Goal: Check status

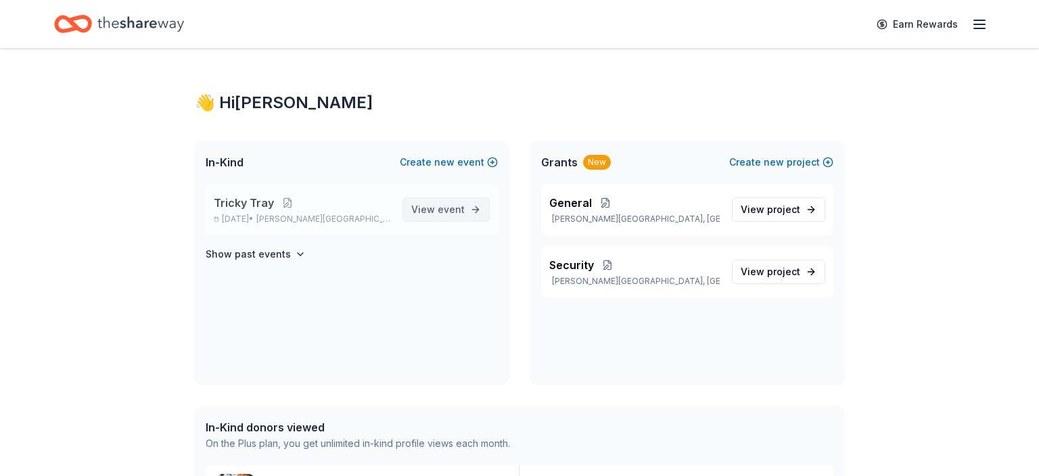
click at [424, 208] on span "View event" at bounding box center [437, 210] width 53 height 16
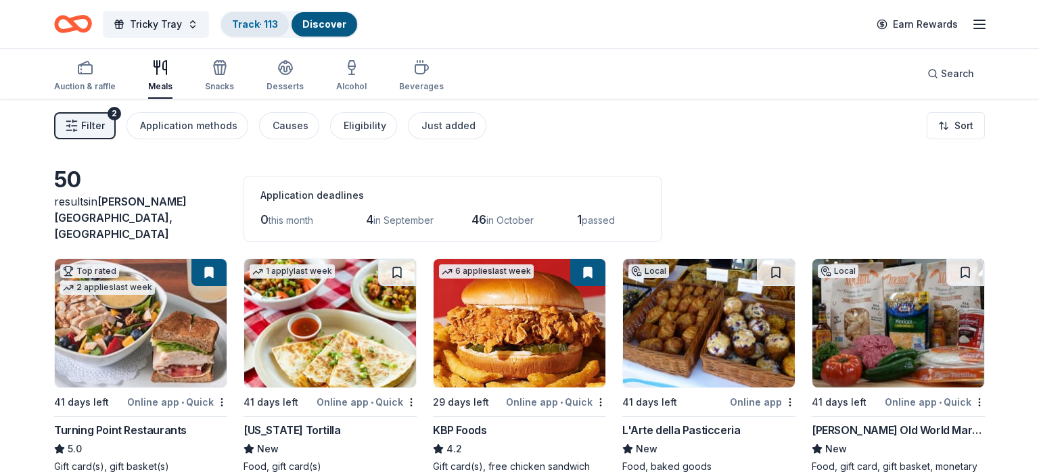
click at [263, 19] on link "Track · 113" at bounding box center [255, 24] width 46 height 12
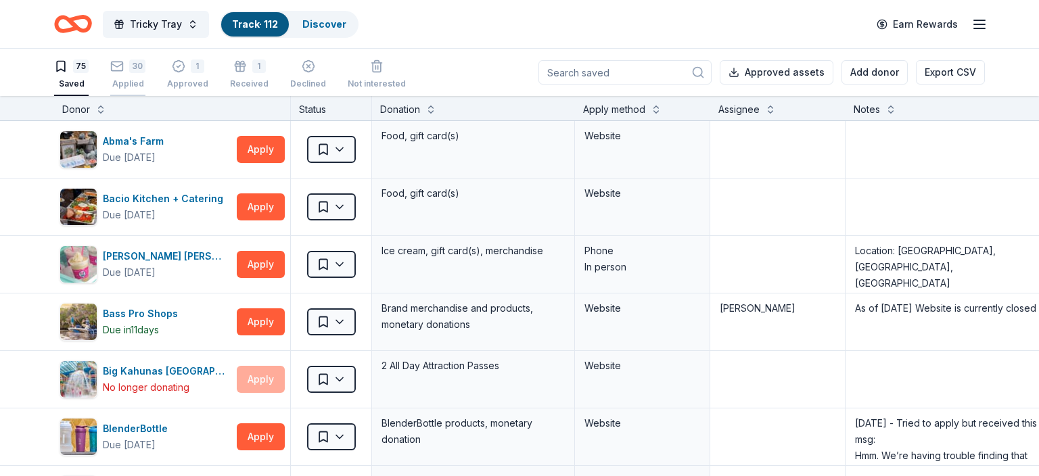
click at [125, 72] on div "30" at bounding box center [127, 67] width 35 height 14
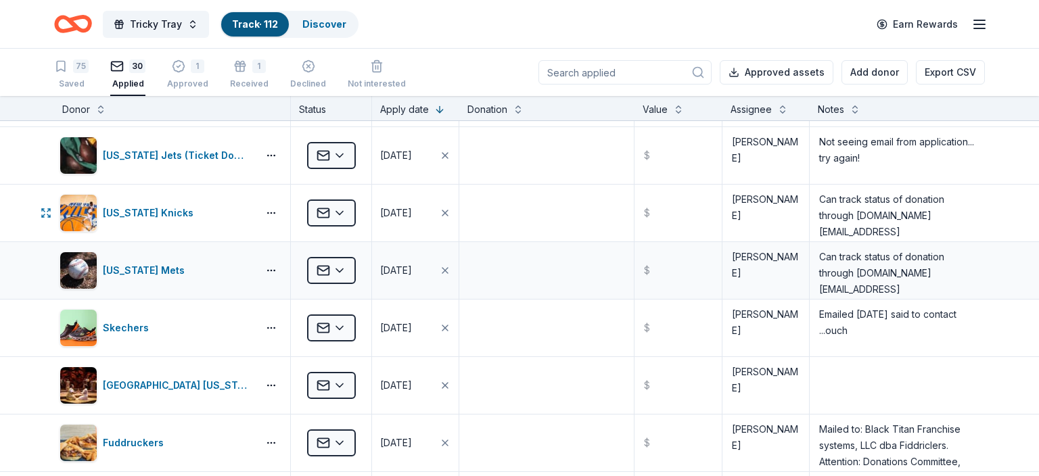
scroll to position [1037, 0]
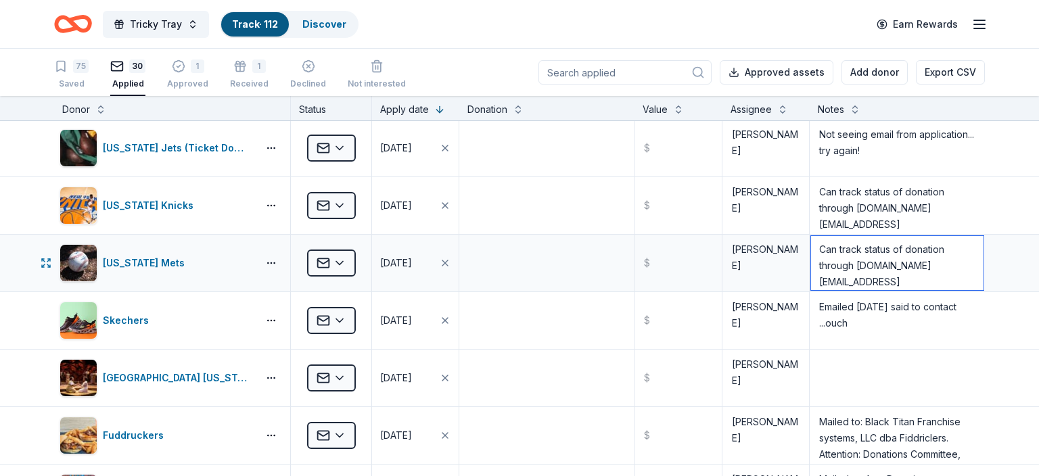
click at [818, 246] on textarea "Can track status of donation through [DOMAIN_NAME] [EMAIL_ADDRESS][DOMAIN_NAME]…" at bounding box center [897, 263] width 173 height 54
paste textarea "Thank you for applying for a donation from the [US_STATE] Mets. We receive a ve…"
type textarea "DECLINED: Thank you for applying for a donation from the [US_STATE] Mets. We re…"
click at [336, 260] on html "Tricky Tray Track · 112 Discover Earn Rewards 75 Saved 30 Applied 1 Approved 1 …" at bounding box center [519, 238] width 1039 height 476
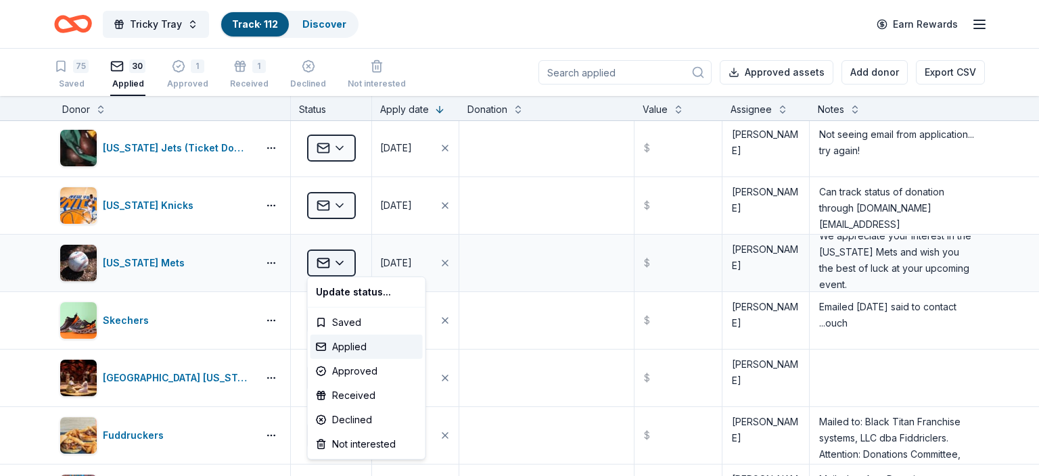
scroll to position [1037, 0]
click at [348, 415] on div "Declined" at bounding box center [367, 420] width 112 height 24
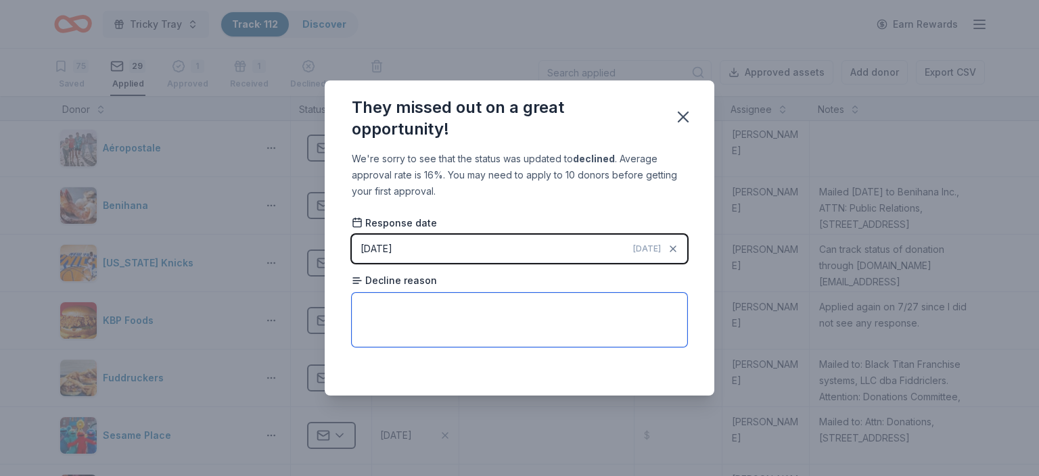
click at [403, 302] on textarea at bounding box center [520, 320] width 336 height 54
paste textarea "Thank you for applying for a donation from the [US_STATE] Mets. We receive a ve…"
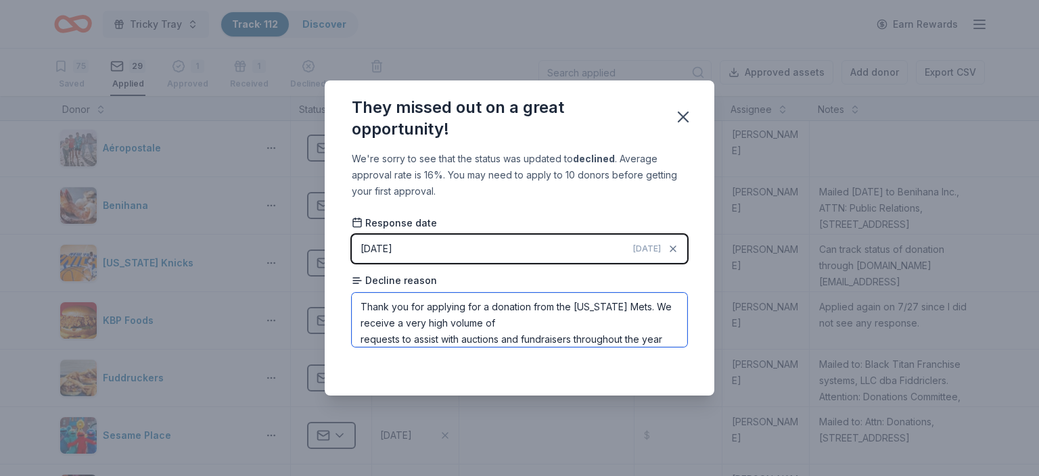
scroll to position [80, 0]
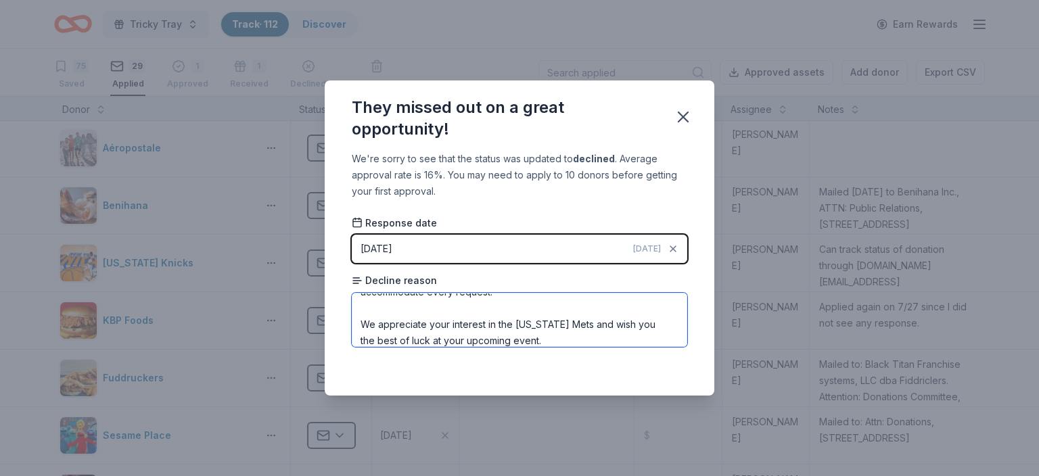
type textarea "Thank you for applying for a donation from the [US_STATE] Mets. We receive a ve…"
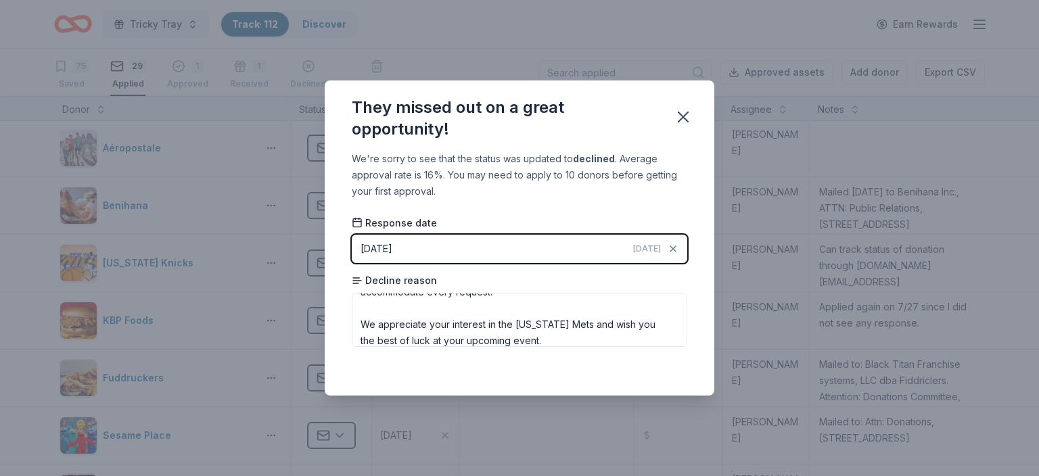
click at [670, 364] on div "Saved" at bounding box center [520, 366] width 336 height 16
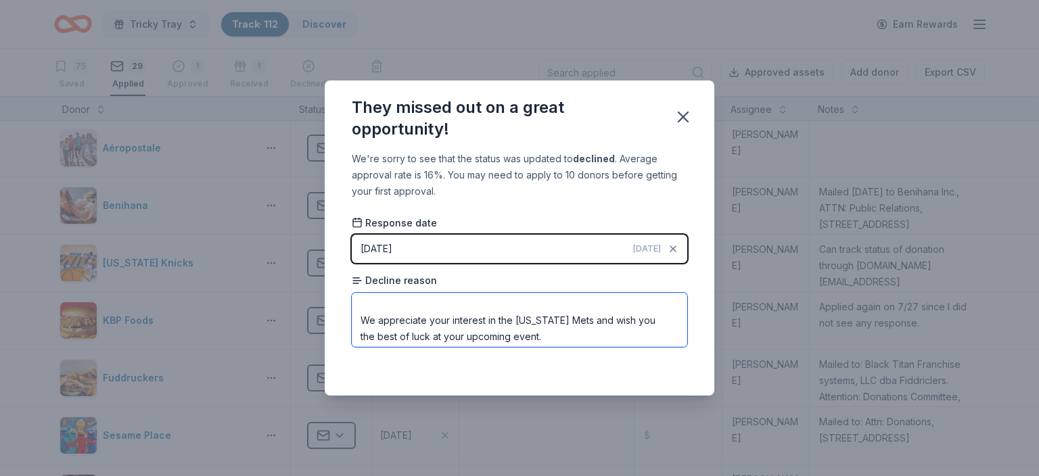
scroll to position [87, 0]
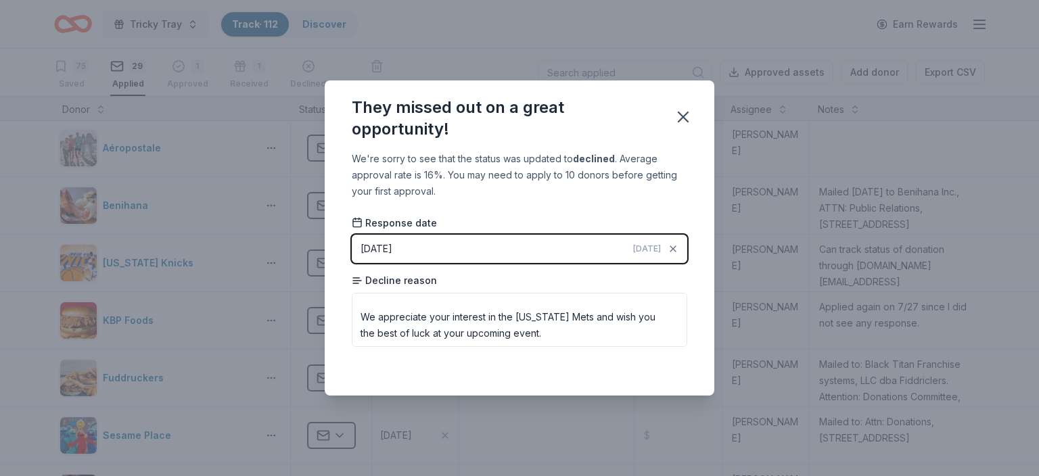
click at [612, 208] on div "We're sorry to see that the status was updated to declined . Average approval r…" at bounding box center [520, 273] width 390 height 244
click at [684, 114] on icon "button" at bounding box center [683, 117] width 19 height 19
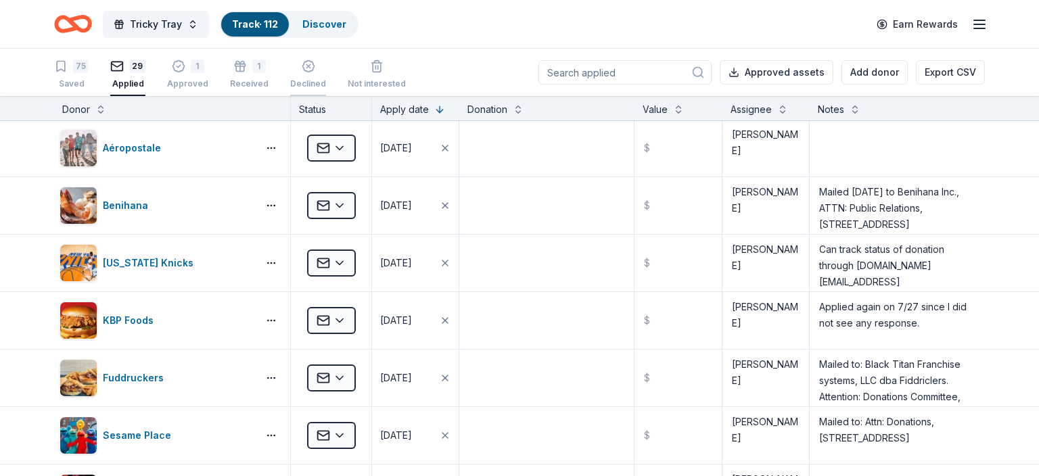
click at [311, 76] on div "Declined" at bounding box center [308, 67] width 36 height 30
